Goal: Information Seeking & Learning: Learn about a topic

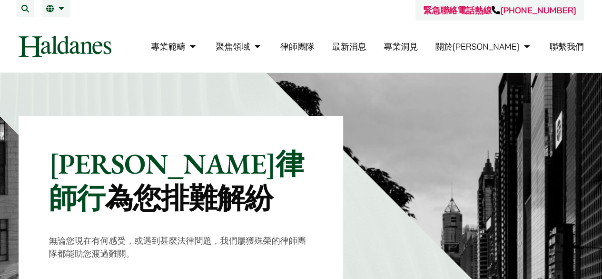
drag, startPoint x: 0, startPoint y: 0, endPoint x: 358, endPoint y: 42, distance: 360.1
click at [315, 42] on link "律師團隊" at bounding box center [297, 46] width 34 height 11
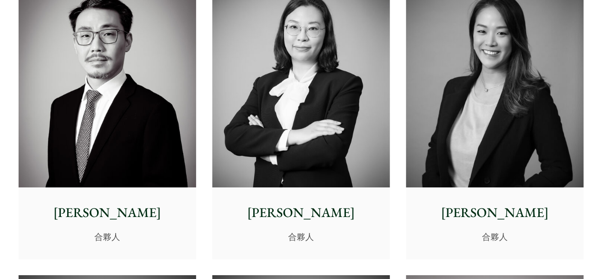
scroll to position [1524, 0]
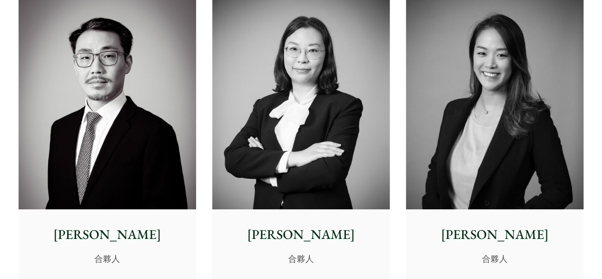
click at [124, 145] on img at bounding box center [108, 98] width 178 height 222
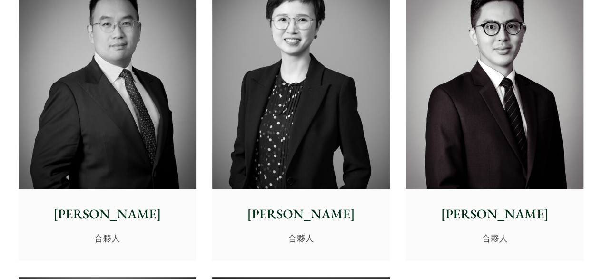
scroll to position [1857, 0]
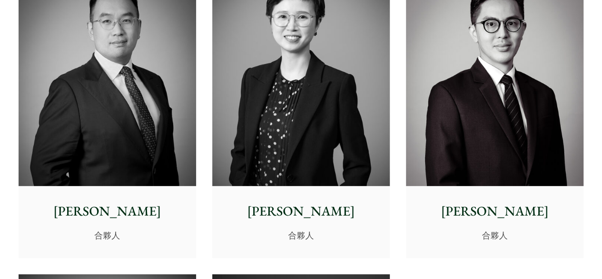
click at [322, 138] on img at bounding box center [301, 74] width 178 height 222
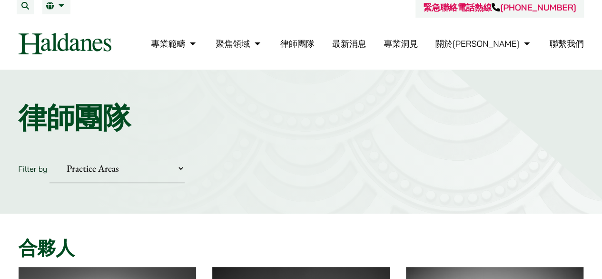
scroll to position [0, 0]
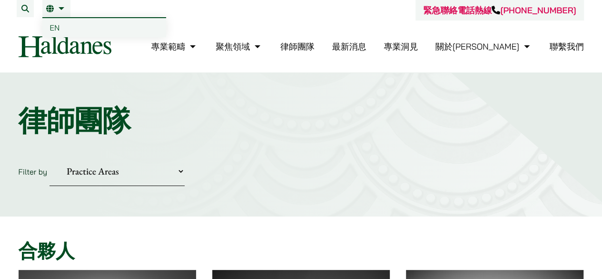
click at [48, 8] on link "繁" at bounding box center [56, 9] width 20 height 8
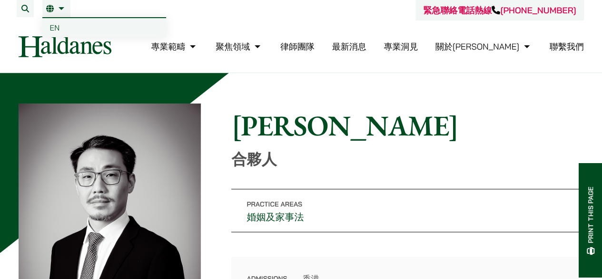
click at [50, 7] on link "繁" at bounding box center [56, 9] width 20 height 8
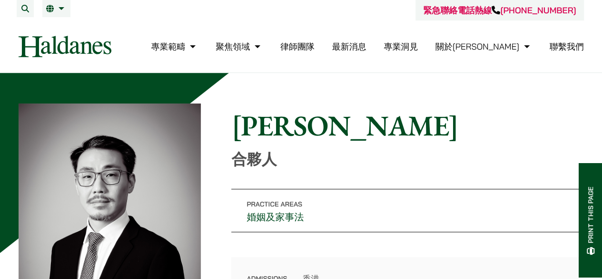
click at [51, 26] on nav "專業範疇 反壟斷和競爭法 民事訴訟及爭議解決 公司及商業業務 刑事辯護 欺詐、資產追踪和追討 知識產權 婚姻及家事法 傳媒、娛樂及體育事務 私人客戶 物業及物…" at bounding box center [302, 46] width 566 height 52
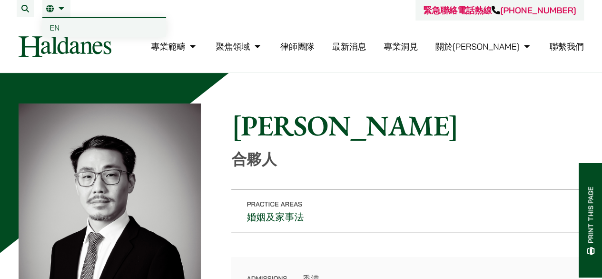
click at [53, 26] on span "EN" at bounding box center [55, 28] width 10 height 10
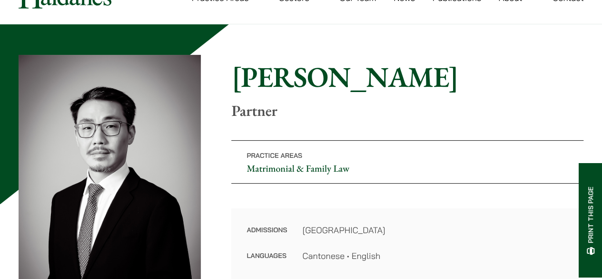
scroll to position [48, 0]
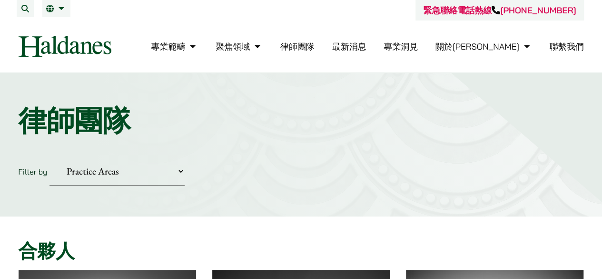
click at [50, 18] on div "緊急聯絡電話熱線 +852 9763 5524" at bounding box center [302, 10] width 566 height 20
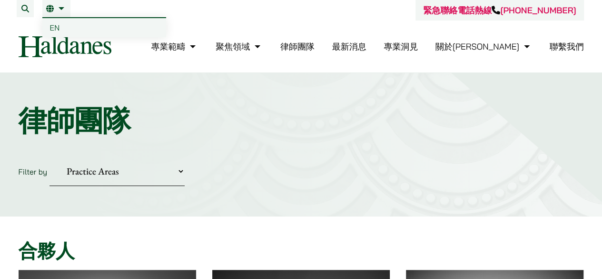
click at [53, 26] on span "EN" at bounding box center [55, 28] width 10 height 10
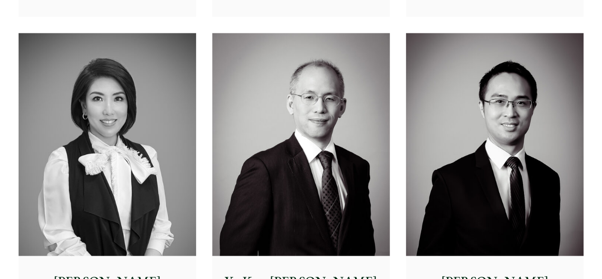
scroll to position [1000, 0]
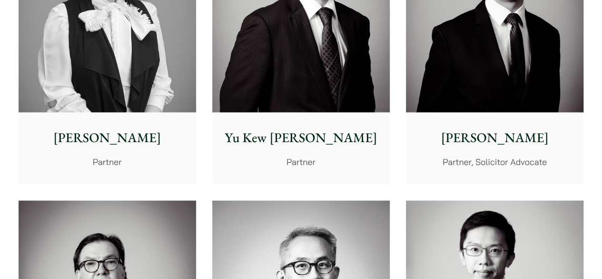
click at [117, 132] on p "[PERSON_NAME]" at bounding box center [107, 138] width 162 height 20
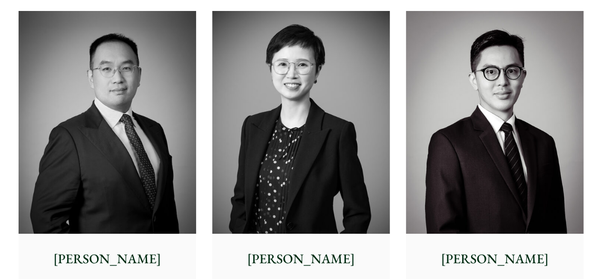
scroll to position [1857, 0]
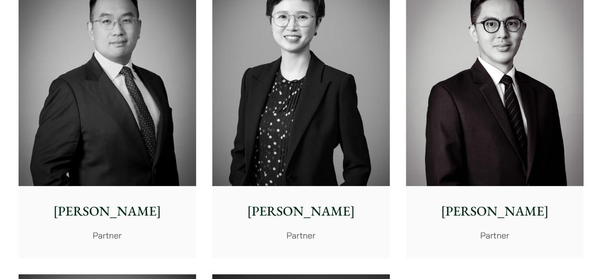
click at [325, 153] on img at bounding box center [301, 74] width 178 height 222
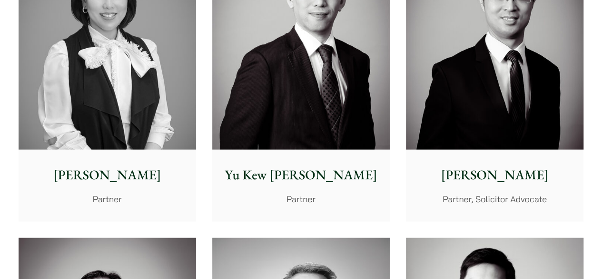
scroll to position [952, 0]
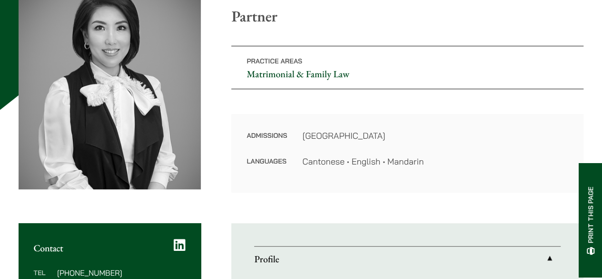
scroll to position [238, 0]
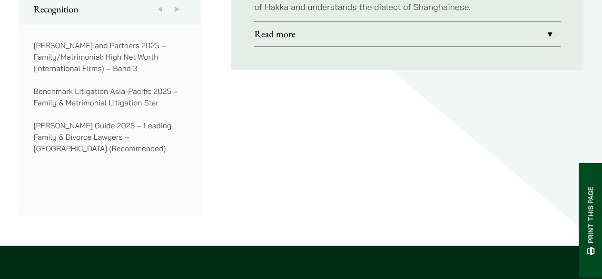
scroll to position [667, 0]
